Goal: Communication & Community: Answer question/provide support

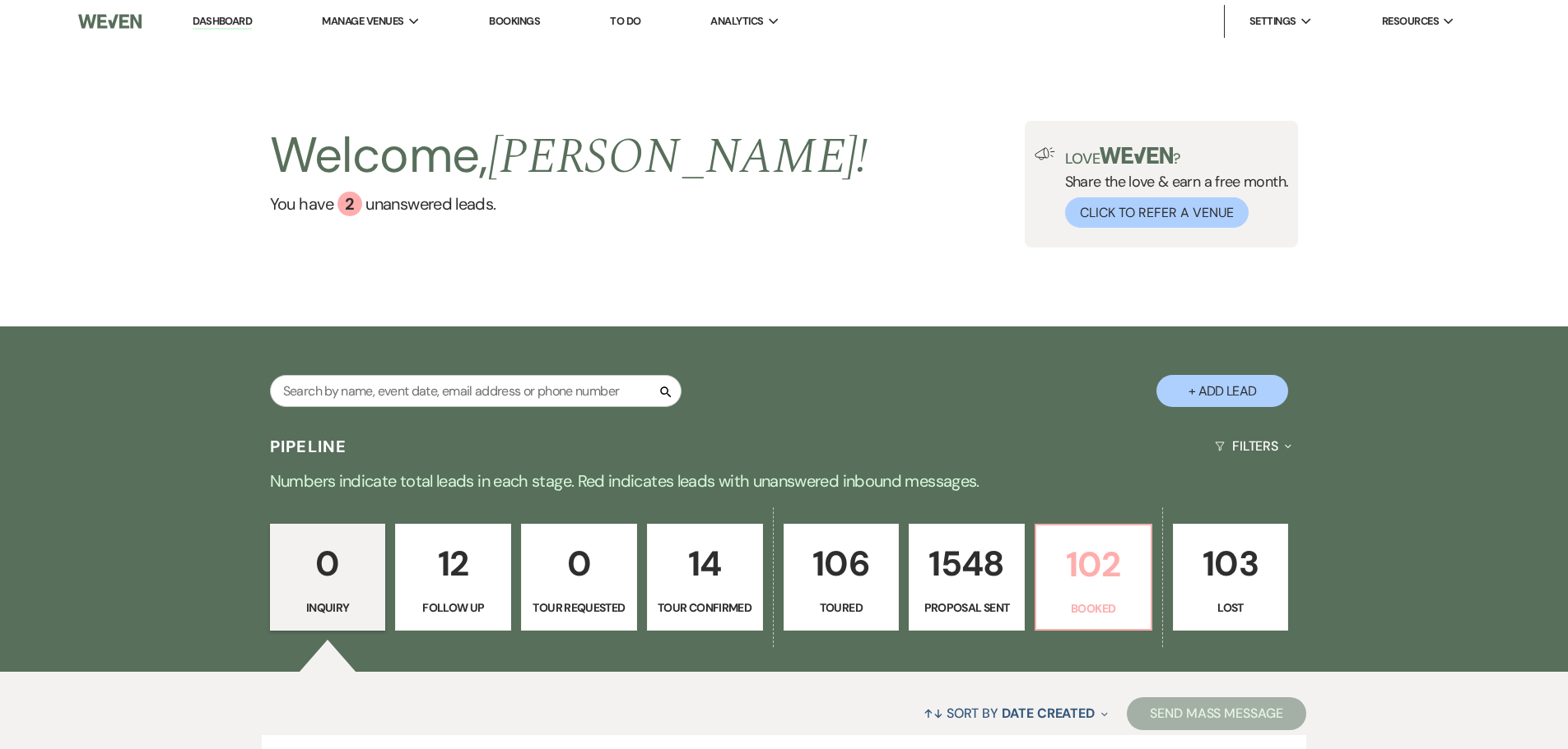
click at [1115, 575] on p "102" at bounding box center [1093, 564] width 94 height 55
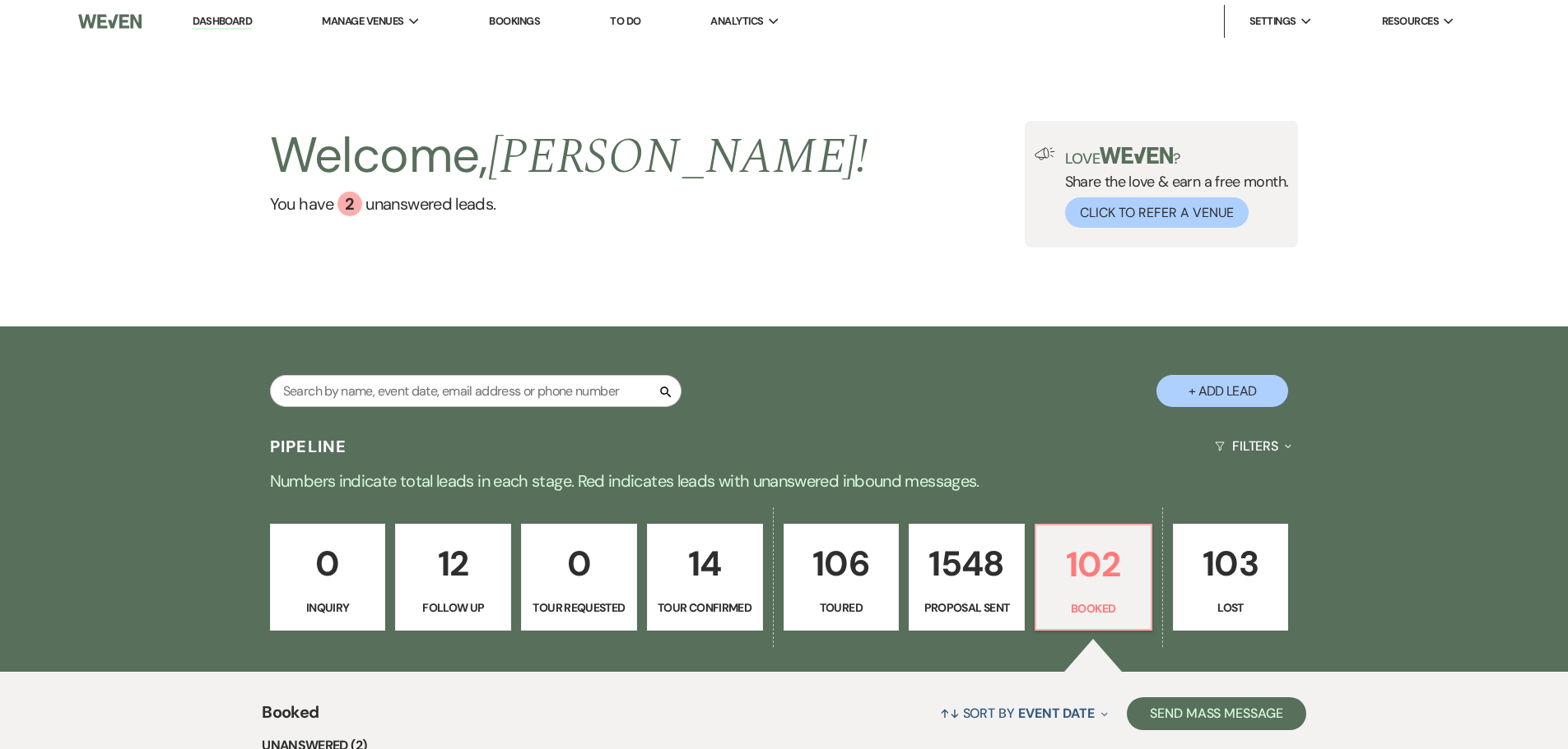
scroll to position [329, 0]
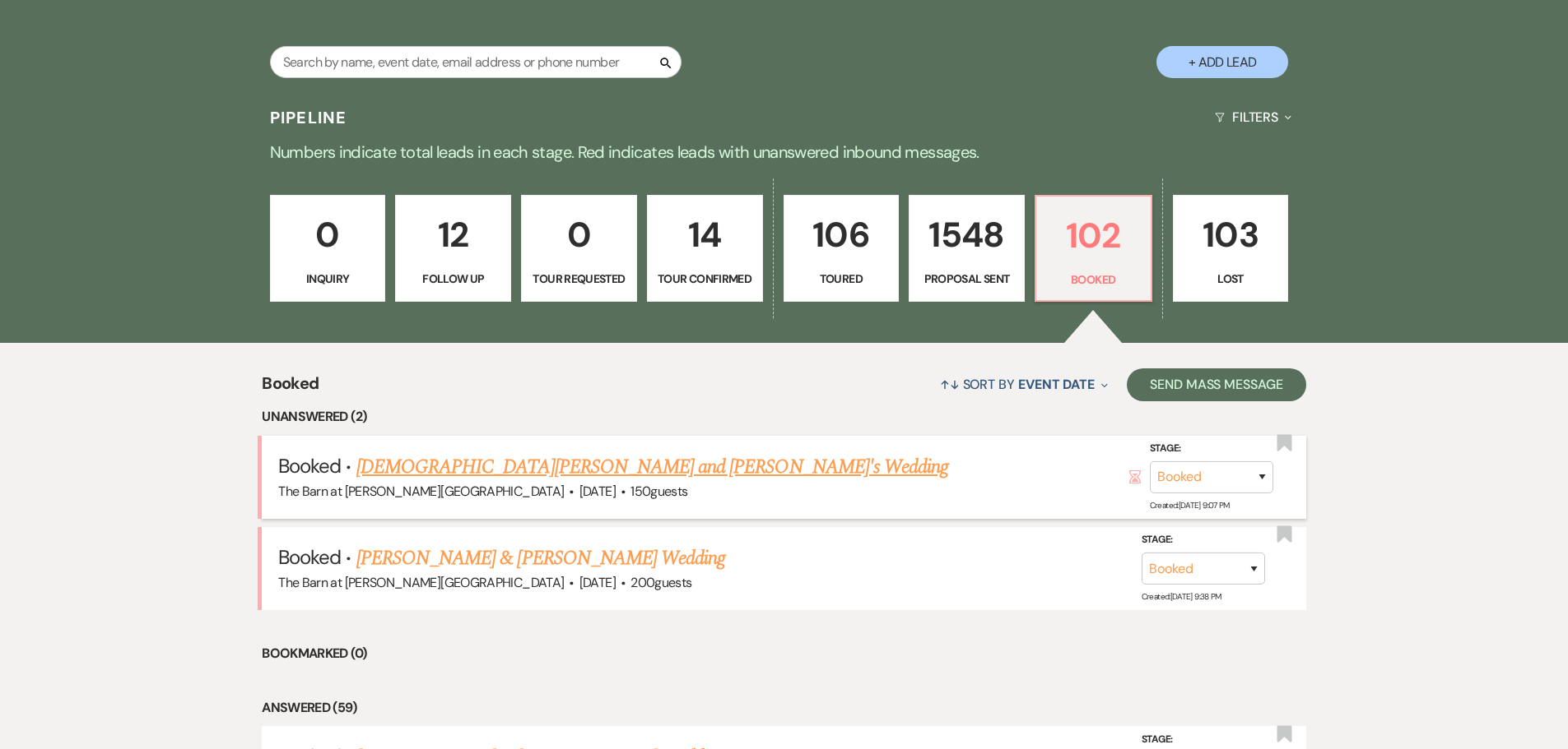
click at [585, 480] on link "[DEMOGRAPHIC_DATA][PERSON_NAME] and [PERSON_NAME]'s Wedding" at bounding box center [652, 468] width 591 height 30
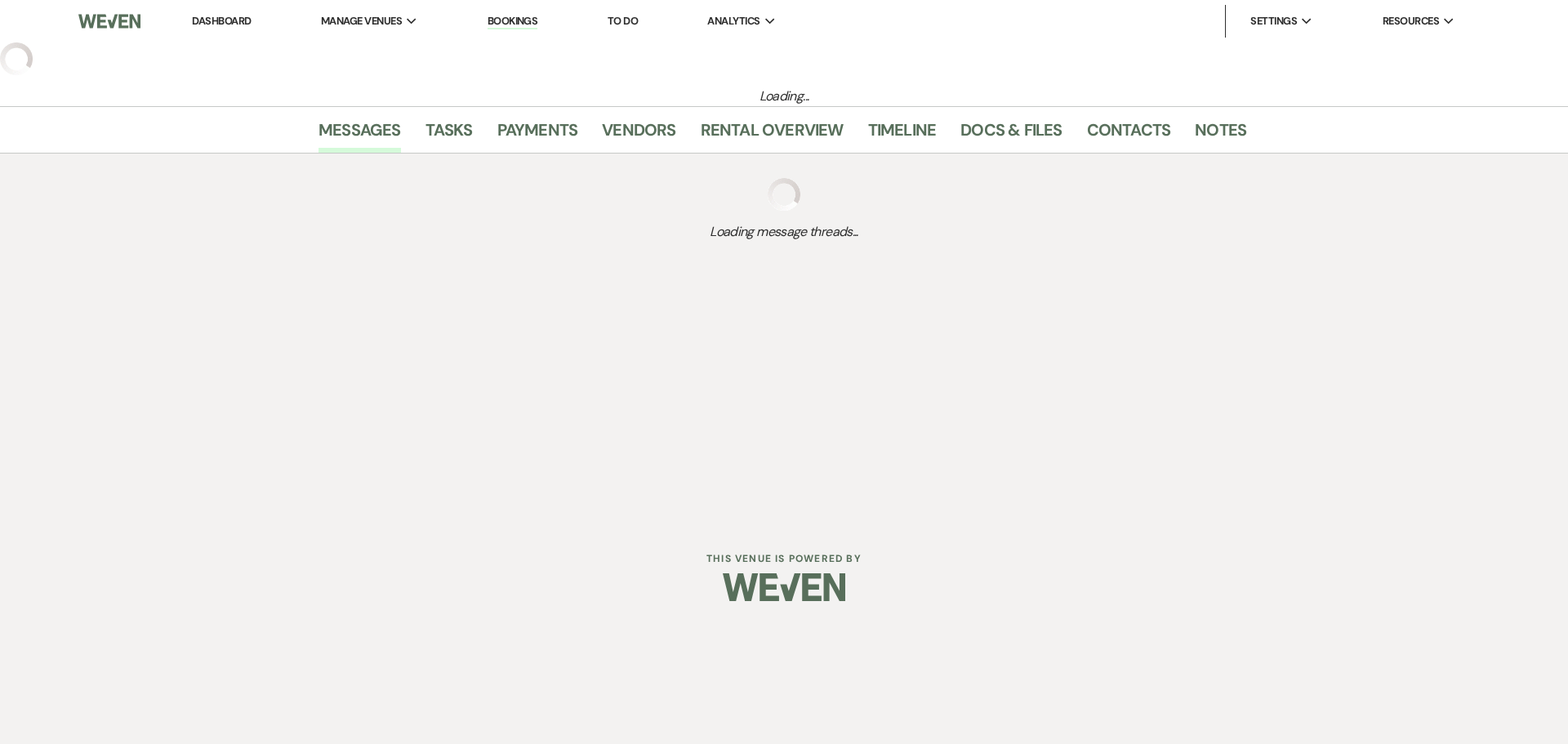
select select "3"
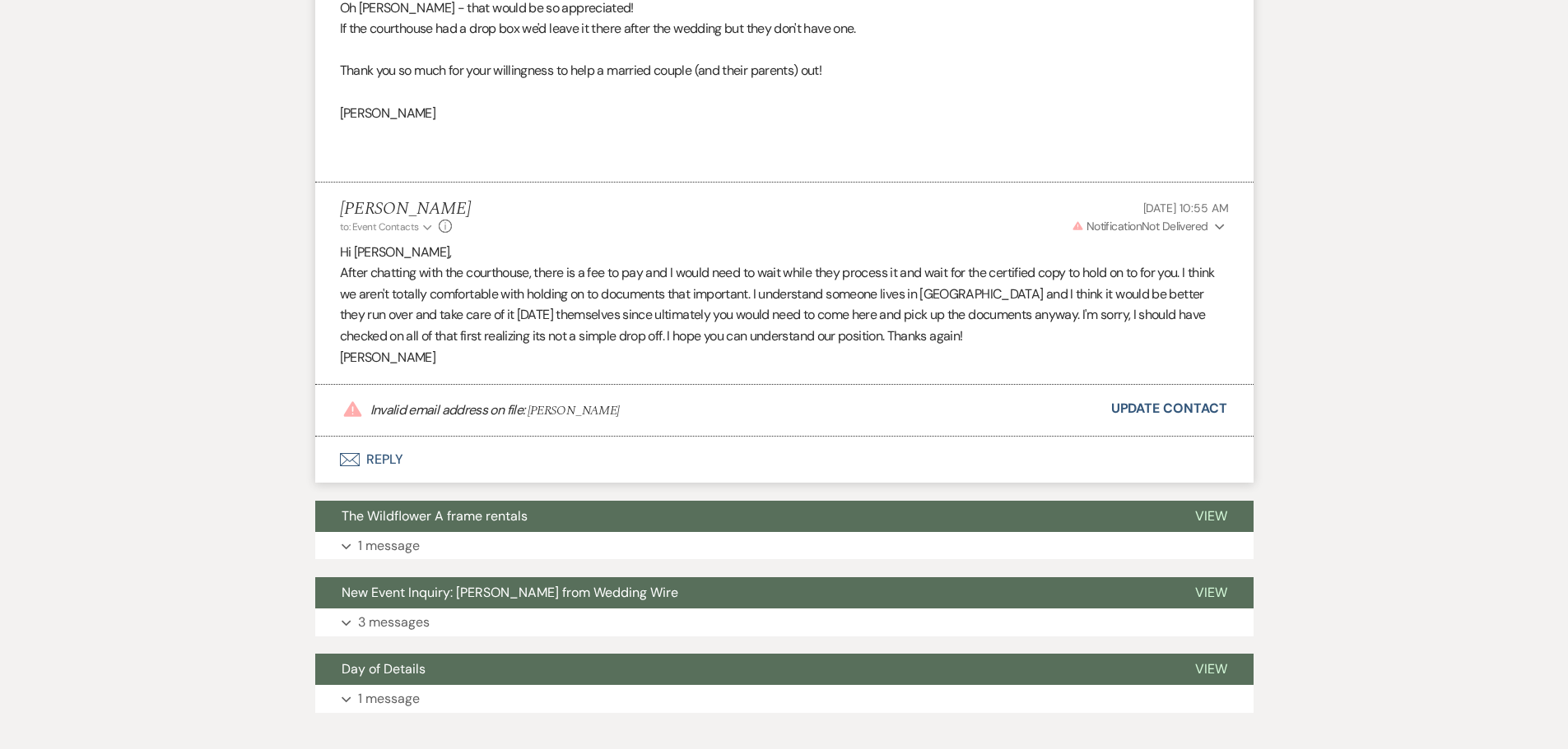
scroll to position [11285, 0]
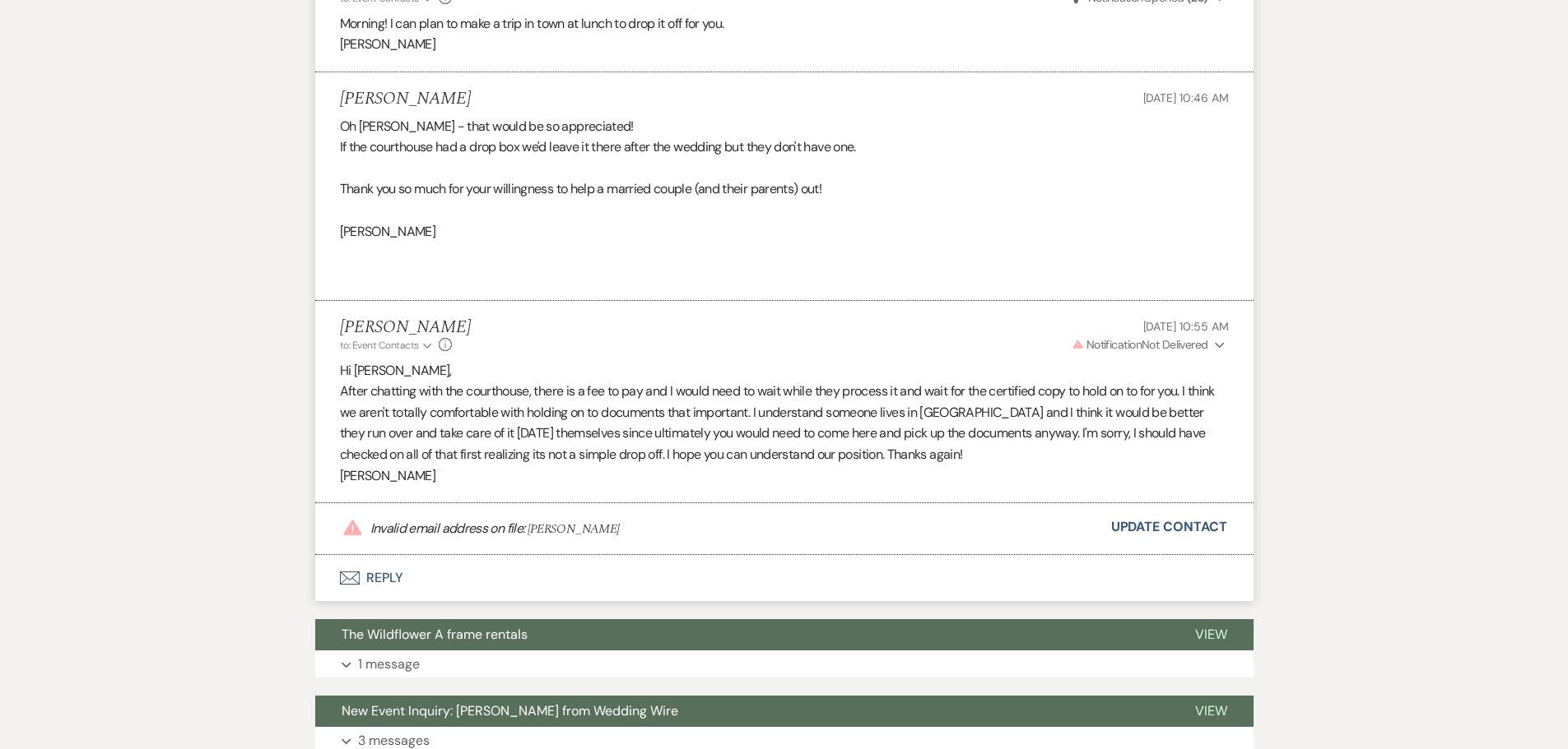
scroll to position [11203, 0]
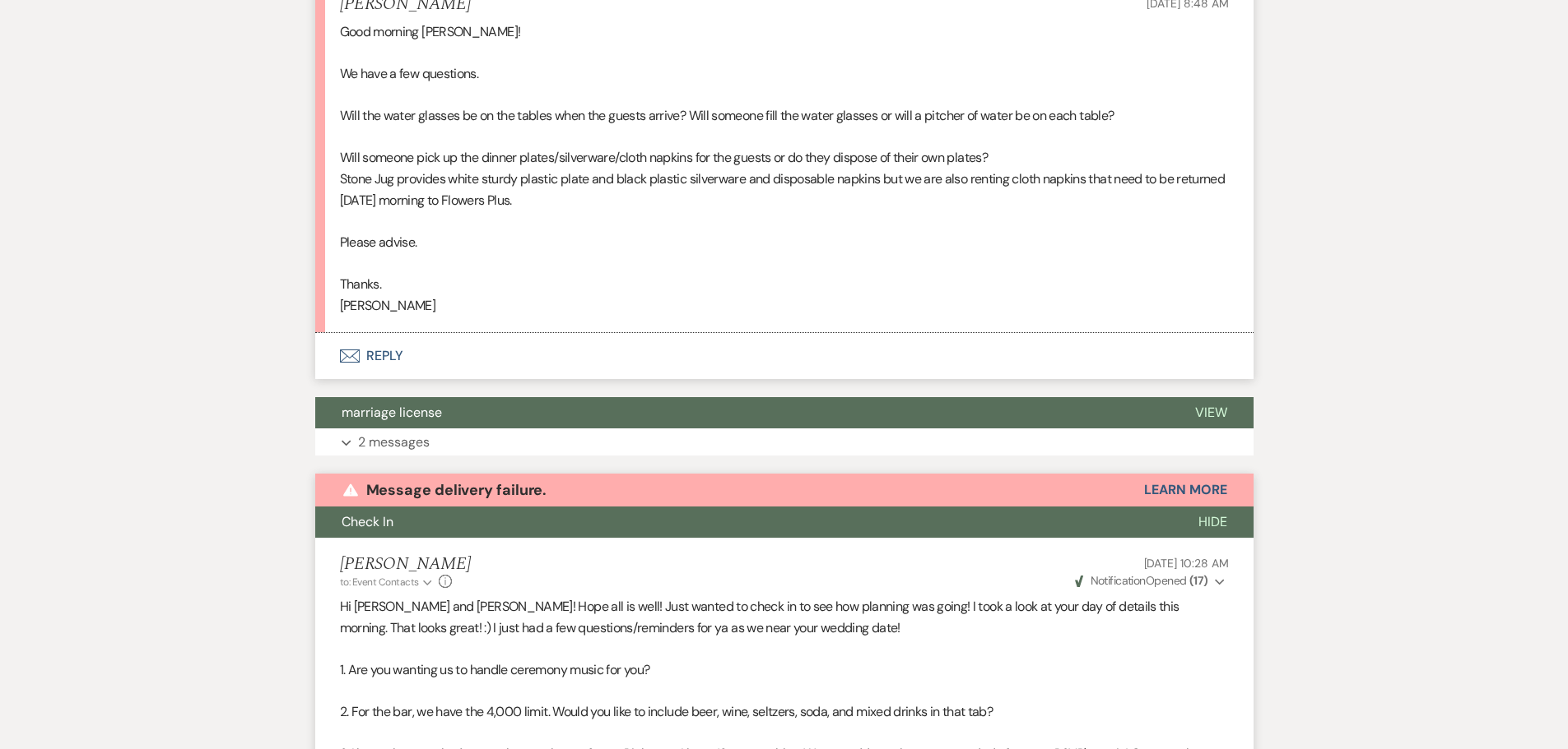
scroll to position [8406, 0]
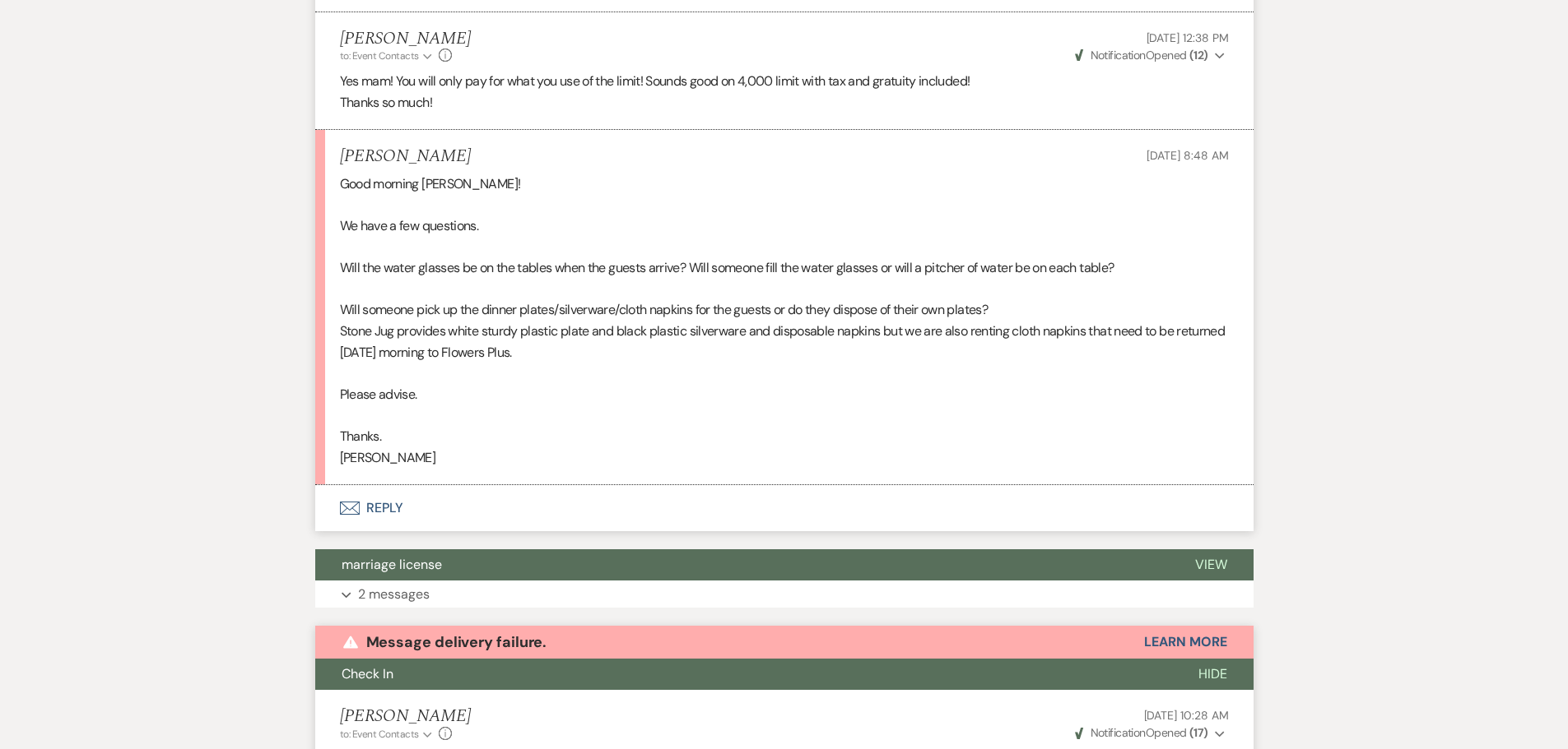
click at [399, 516] on button "Envelope Reply" at bounding box center [784, 508] width 938 height 46
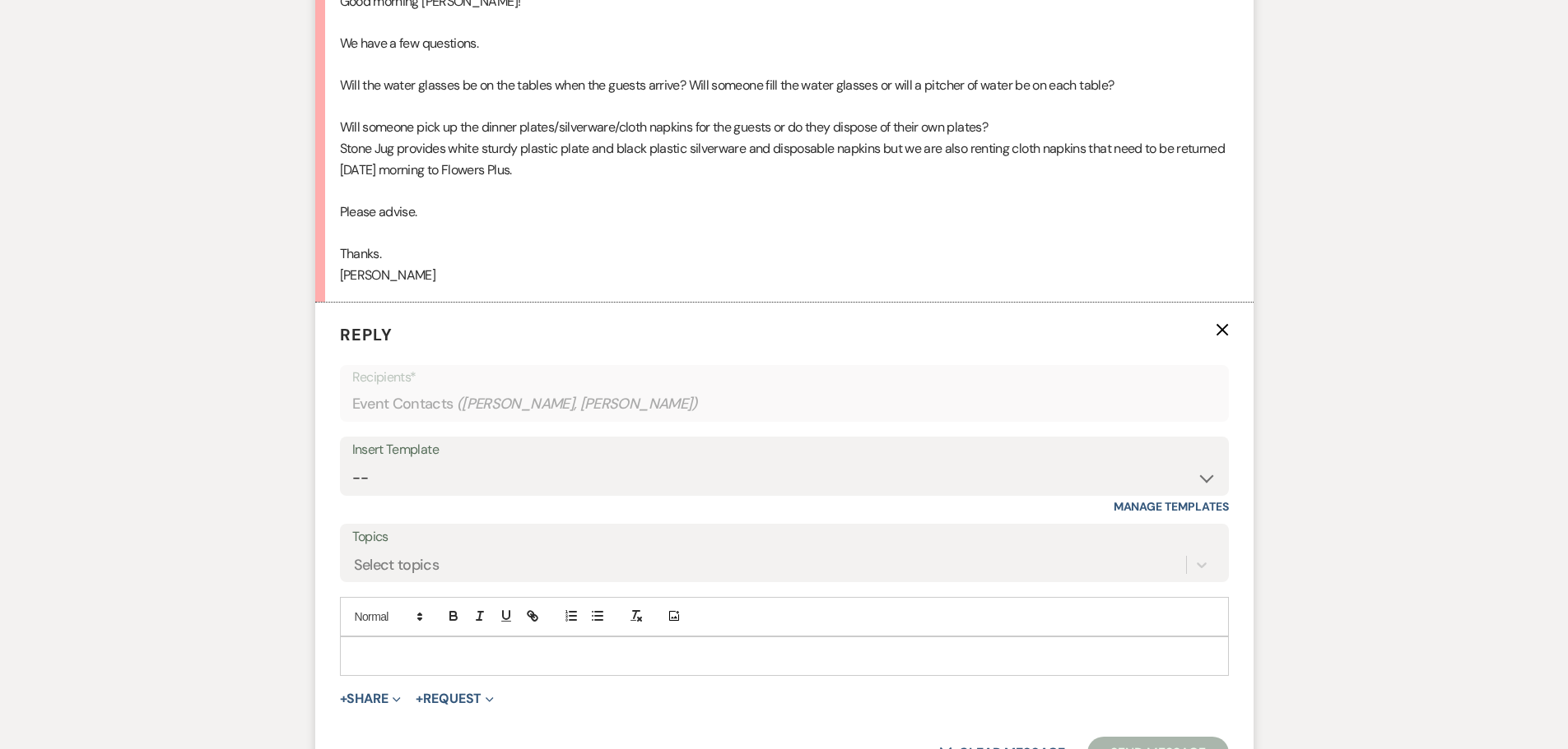
scroll to position [8606, 0]
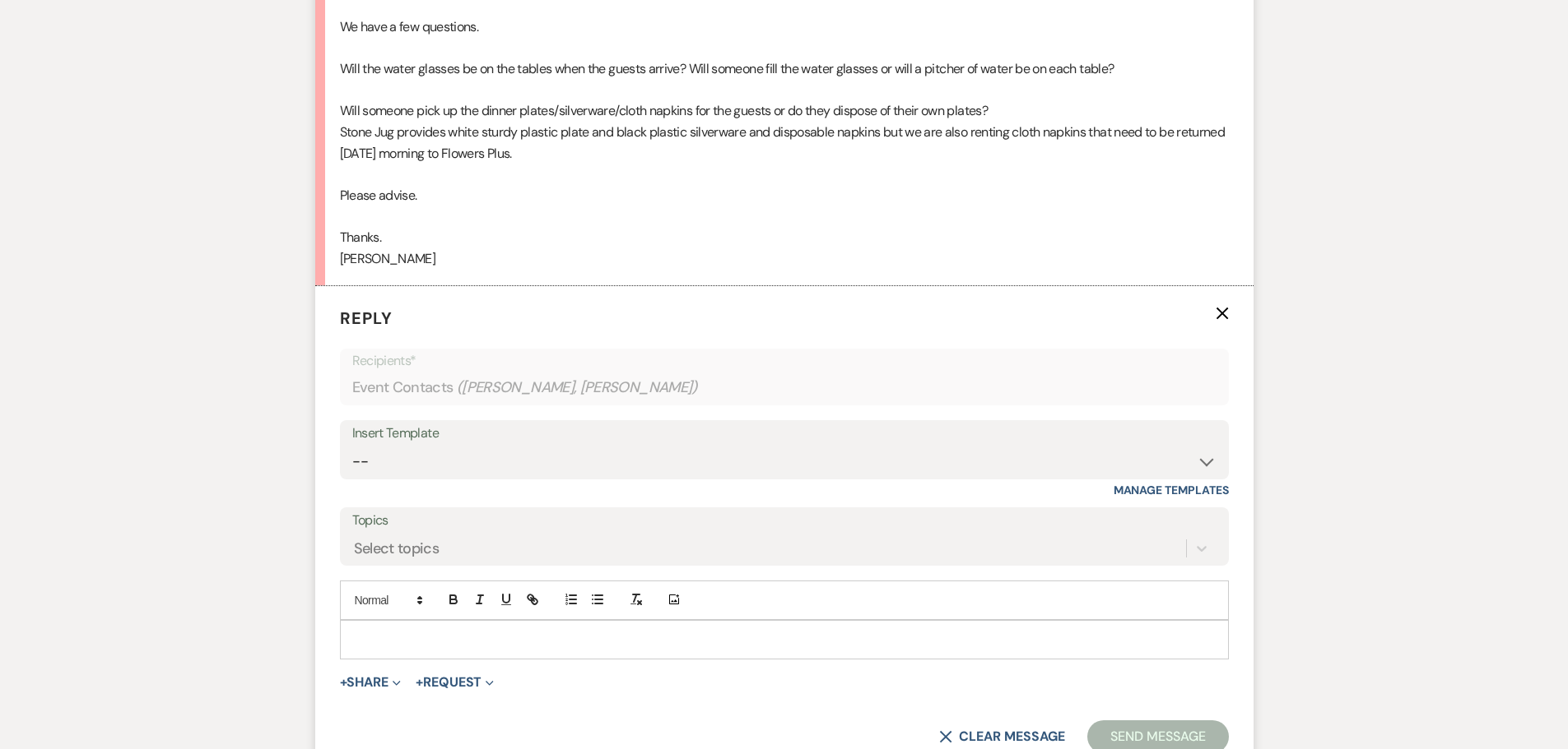
click at [372, 633] on p at bounding box center [784, 640] width 863 height 18
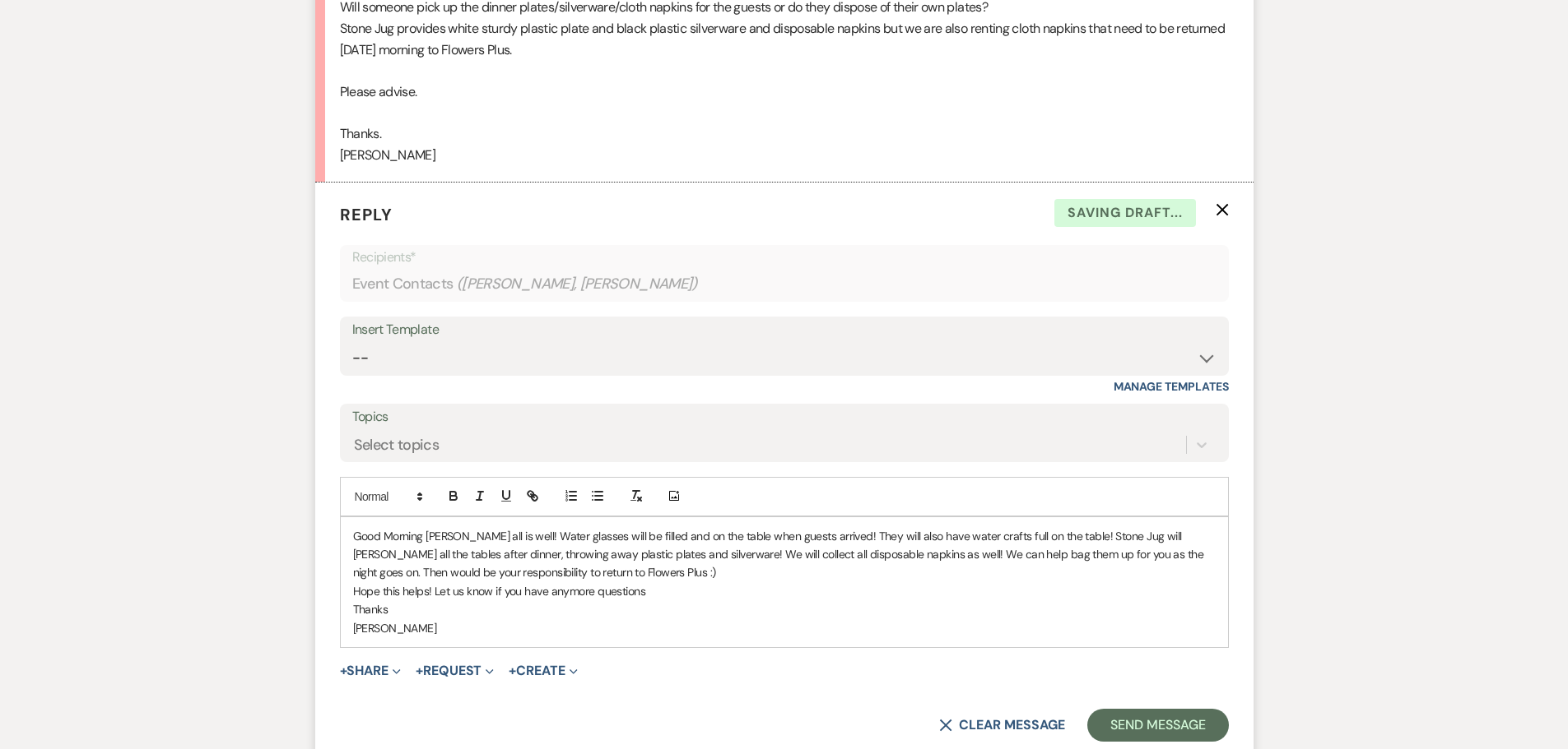
scroll to position [8770, 0]
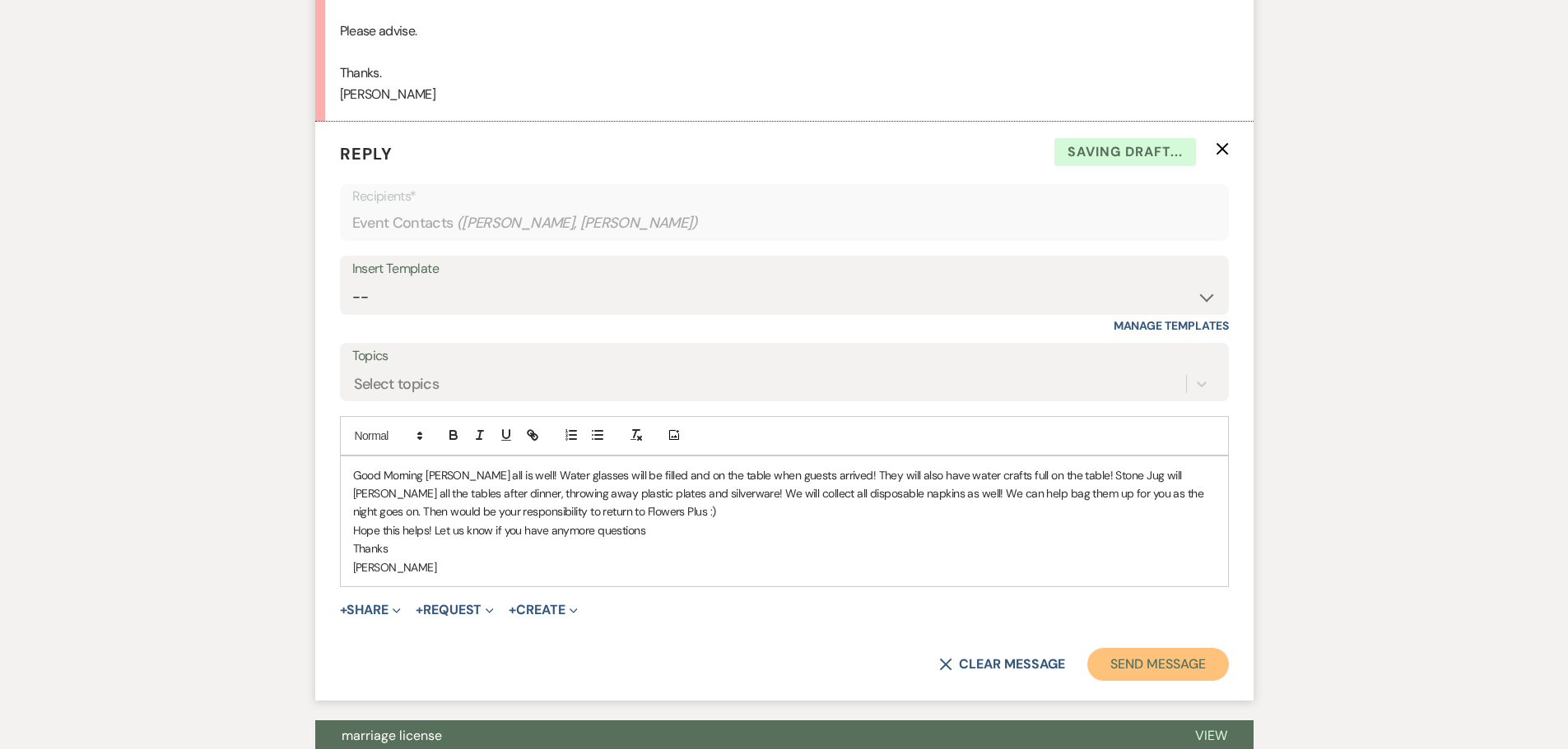
click at [1195, 655] on button "Send Message" at bounding box center [1157, 664] width 140 height 33
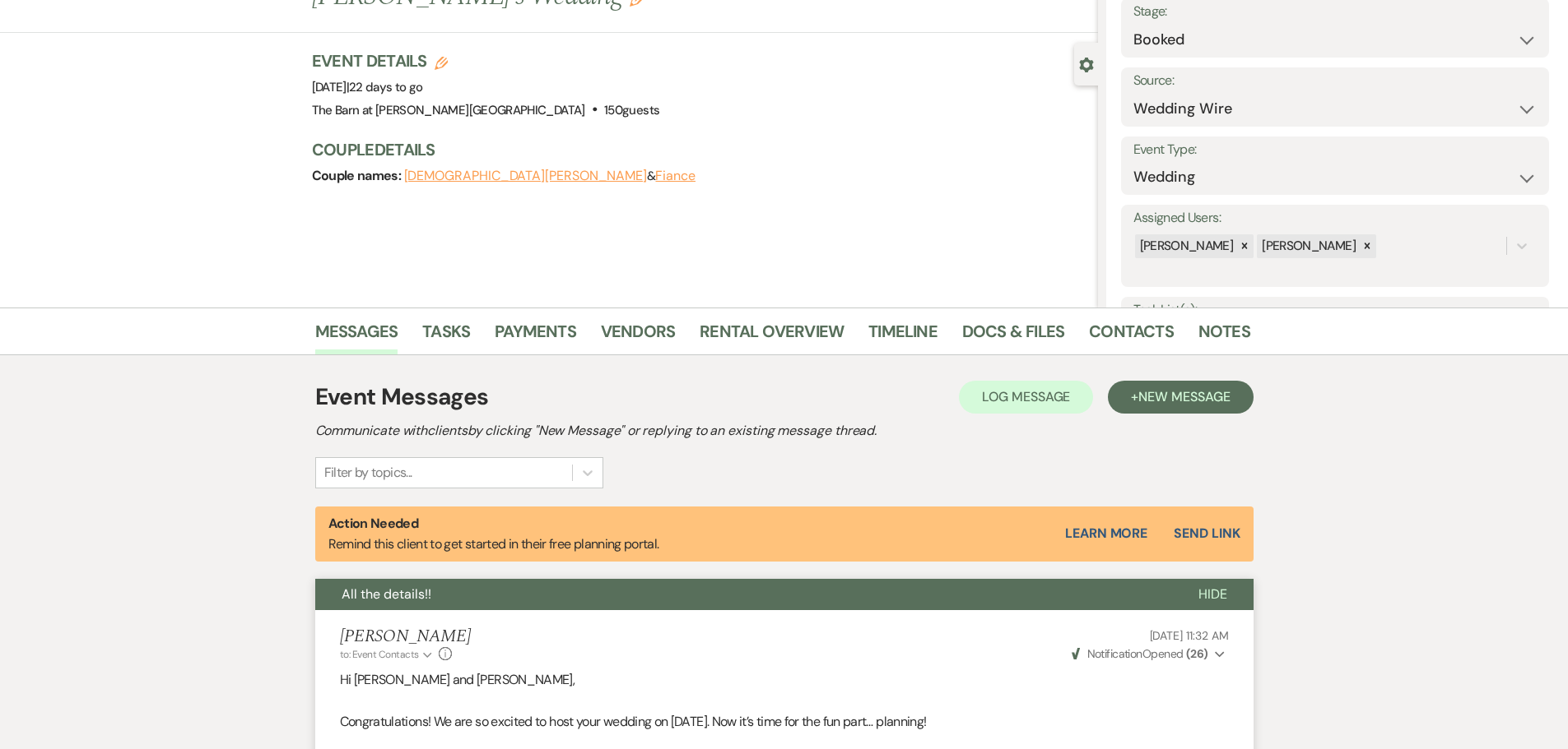
scroll to position [0, 0]
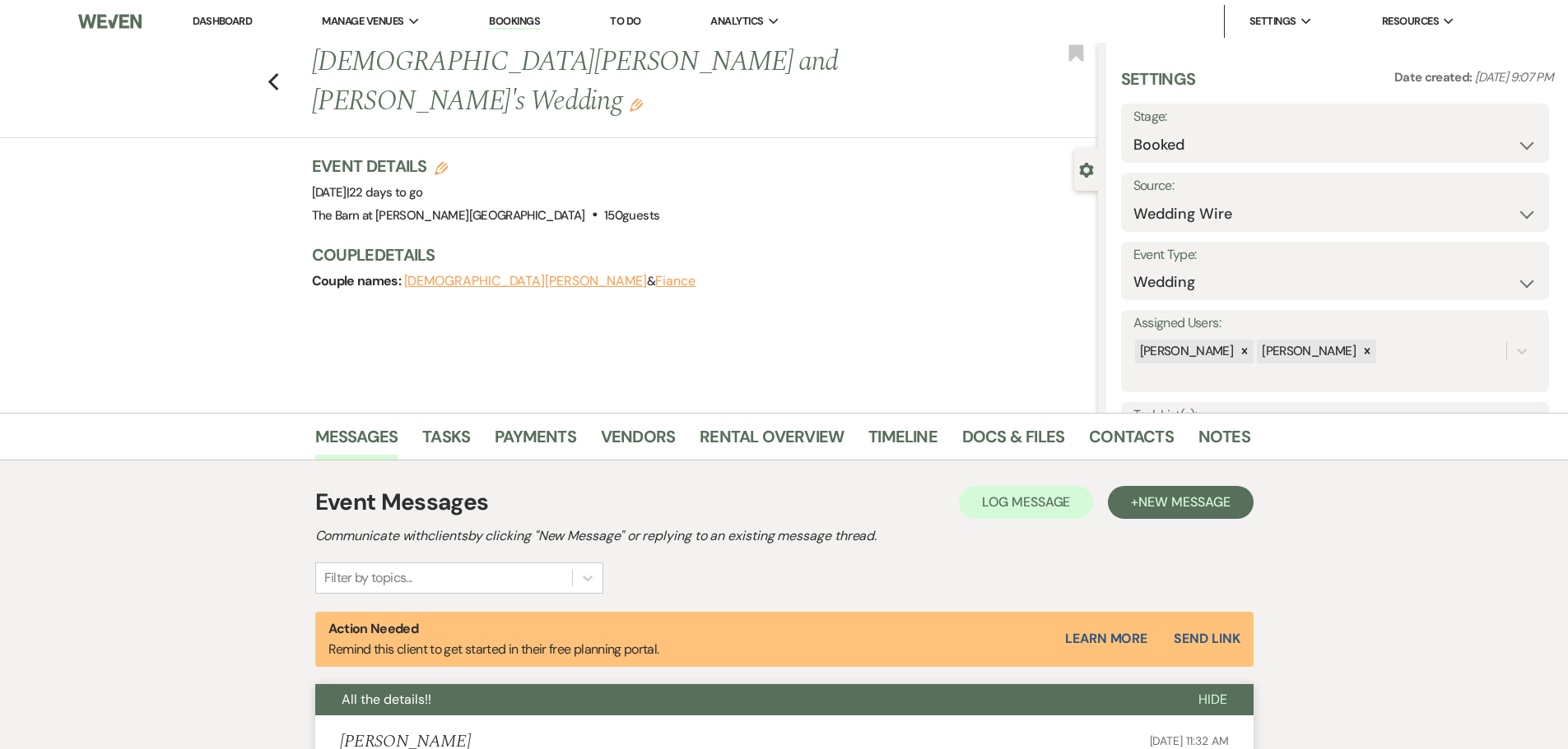
click at [241, 22] on link "Dashboard" at bounding box center [222, 21] width 59 height 14
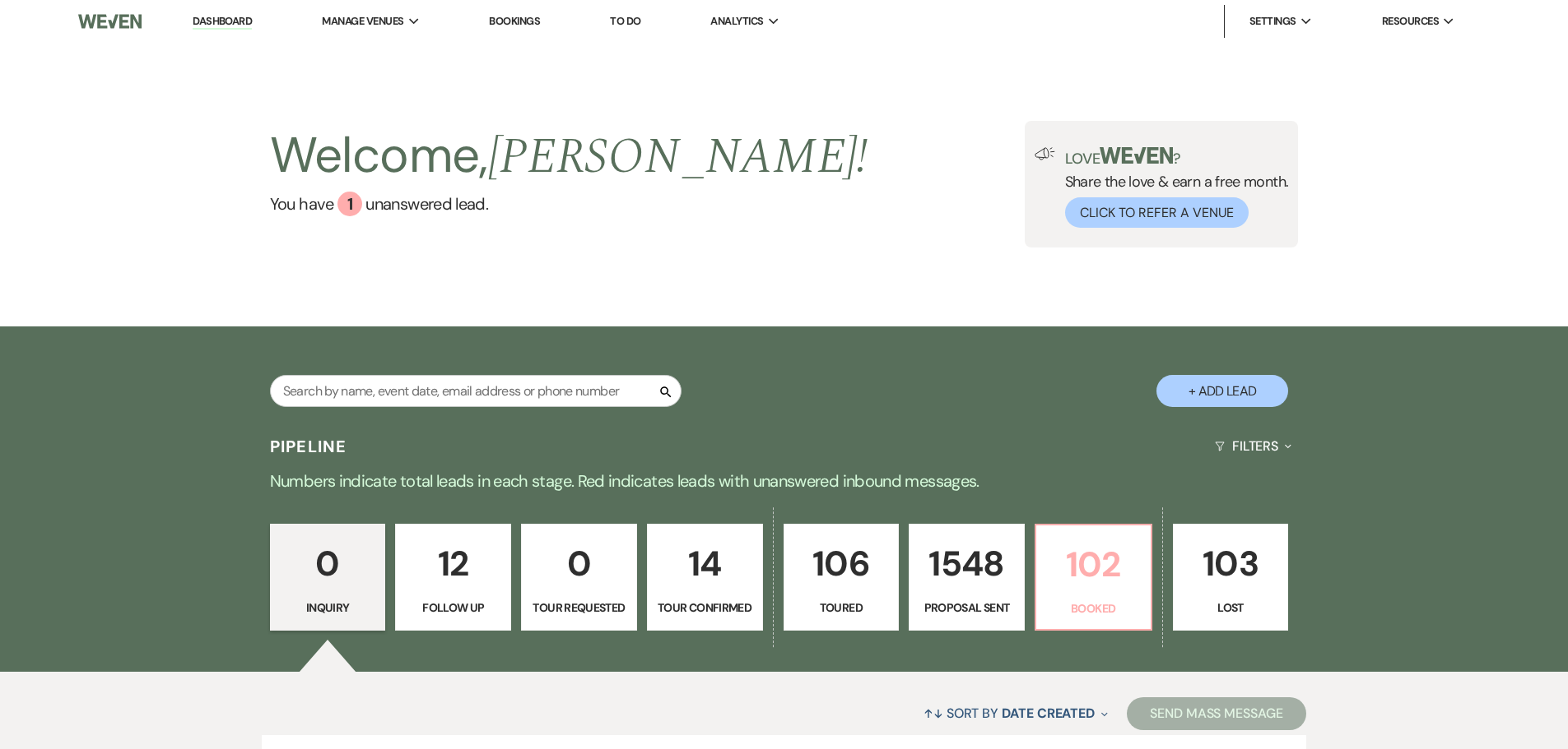
click at [1099, 623] on link "102 Booked" at bounding box center [1094, 577] width 118 height 107
